Goal: Information Seeking & Learning: Find specific fact

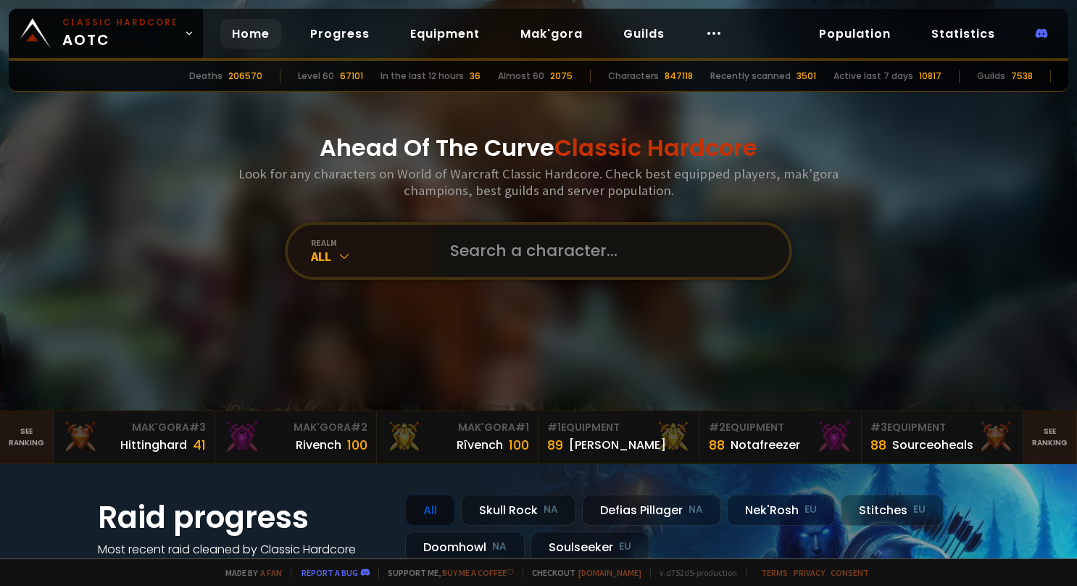
click at [504, 256] on input "text" at bounding box center [606, 251] width 330 height 52
type input "reincarnated"
click at [446, 242] on input "text" at bounding box center [606, 251] width 330 height 52
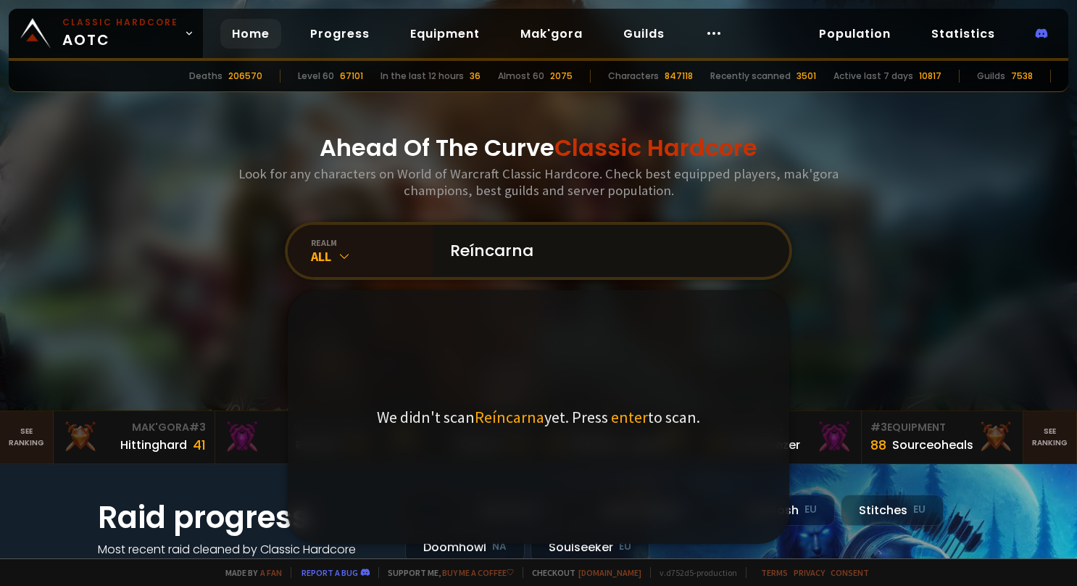
type input "Reíncarna"
